Goal: Transaction & Acquisition: Purchase product/service

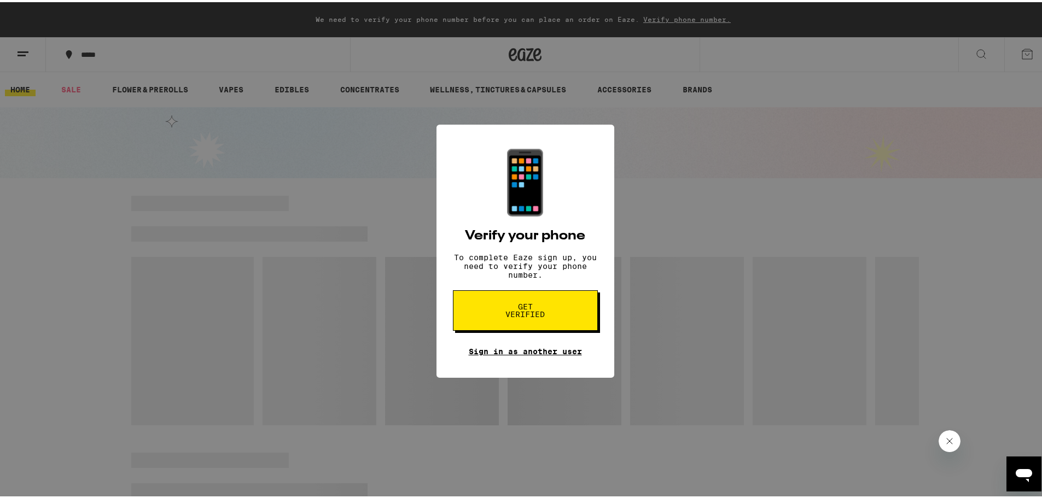
click at [533, 354] on link "Sign in as another user" at bounding box center [525, 349] width 113 height 9
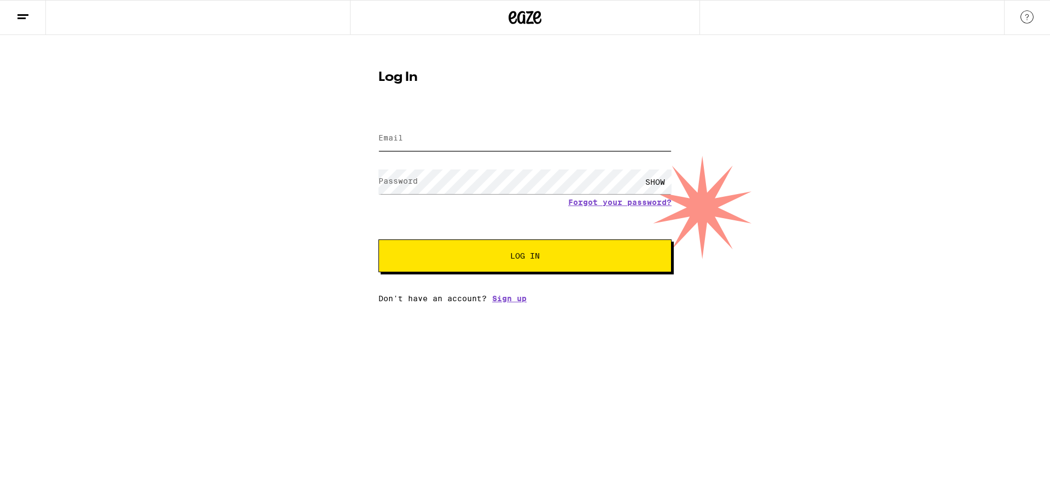
type input "[EMAIL_ADDRESS][PERSON_NAME][DOMAIN_NAME]"
drag, startPoint x: 462, startPoint y: 142, endPoint x: 208, endPoint y: 137, distance: 253.8
click at [208, 137] on div "Log In Email Email hncindy.tran@gmail.com Password Password SHOW Forgot your pa…" at bounding box center [525, 169] width 1050 height 268
drag, startPoint x: 501, startPoint y: 105, endPoint x: 500, endPoint y: 110, distance: 5.6
click at [501, 105] on div "Log In Email Email hncindy.tran@gmail.com Password Password SHOW Forgot your pa…" at bounding box center [525, 182] width 315 height 241
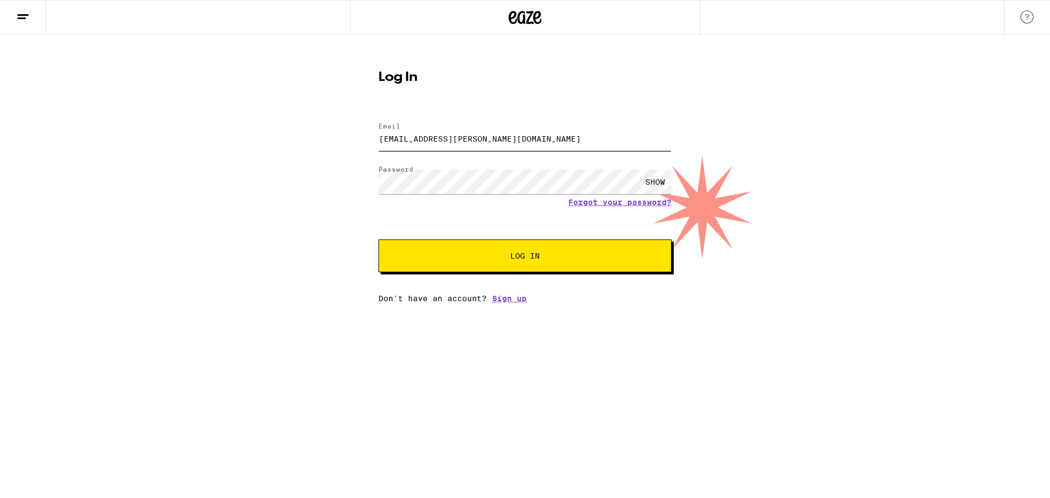
drag, startPoint x: 515, startPoint y: 133, endPoint x: 225, endPoint y: 143, distance: 290.0
click at [232, 143] on div "Log In Email Email hncindy.tran@gmail.com Password Password SHOW Forgot your pa…" at bounding box center [525, 169] width 1050 height 268
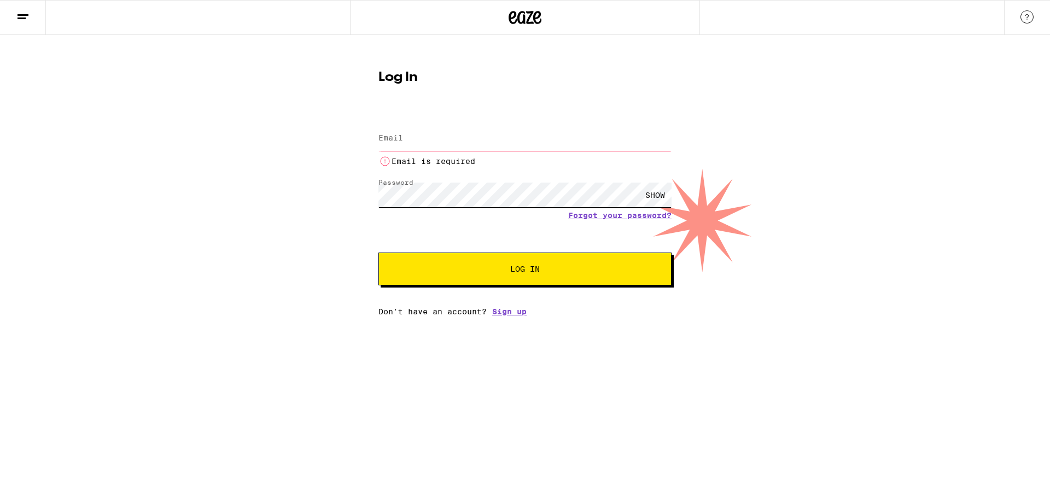
click at [339, 184] on div "Log In Email Email Email is required Password Password SHOW Forgot your passwor…" at bounding box center [525, 175] width 1050 height 281
click at [427, 147] on input "Email" at bounding box center [524, 138] width 293 height 25
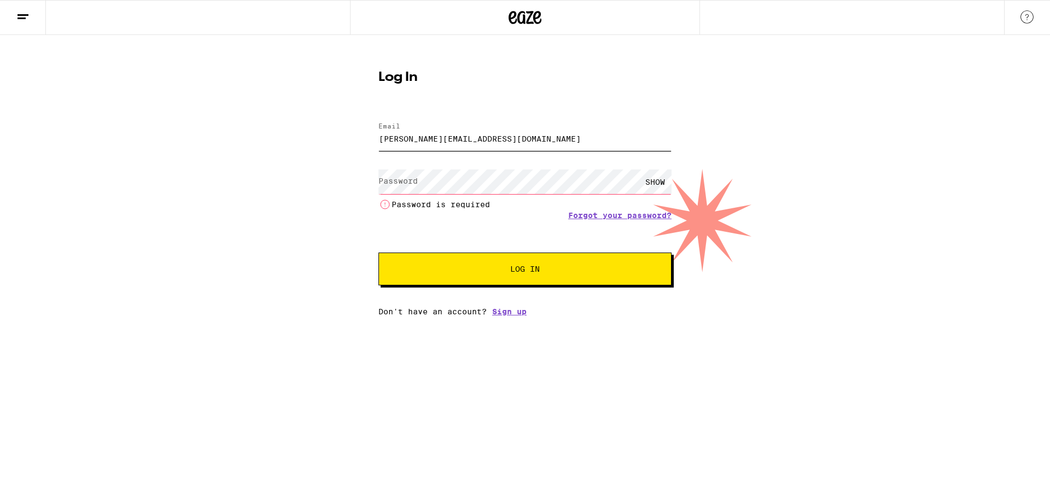
type input "jasonryan_libed@yahoo.com"
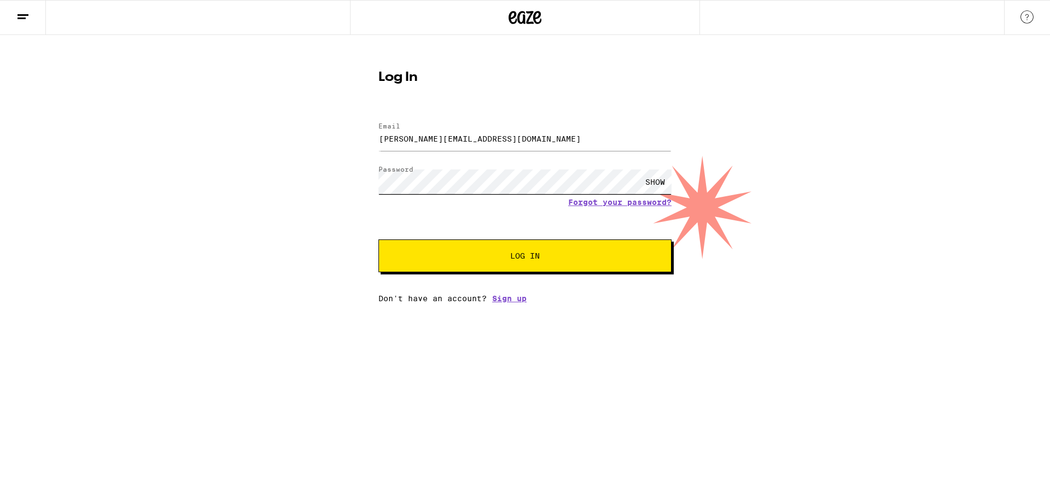
click at [378, 240] on button "Log In" at bounding box center [524, 256] width 293 height 33
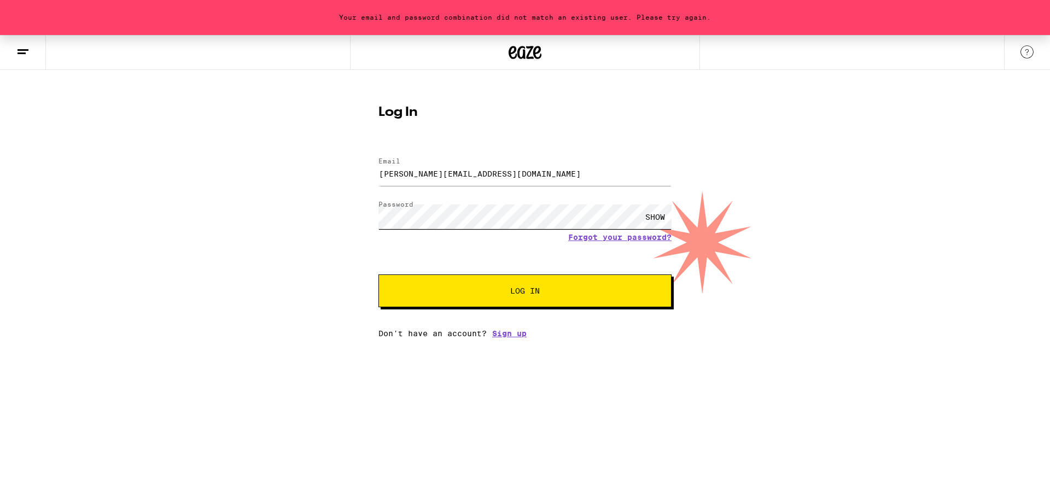
click at [378, 275] on button "Log In" at bounding box center [524, 291] width 293 height 33
click at [130, 230] on div "Your email and password combination did not match an existing user. Please try …" at bounding box center [525, 186] width 1050 height 303
click at [378, 275] on button "Log In" at bounding box center [524, 291] width 293 height 33
